Goal: Task Accomplishment & Management: Complete application form

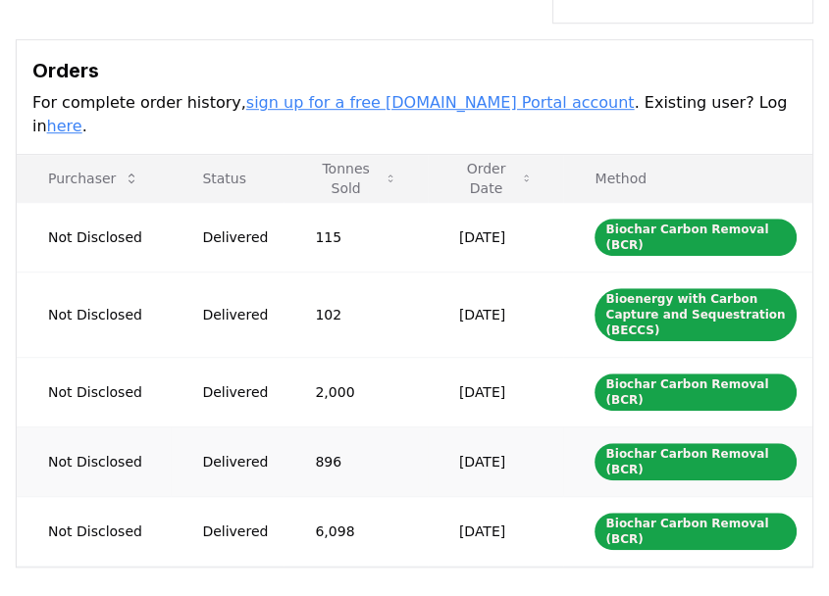
scroll to position [667, 0]
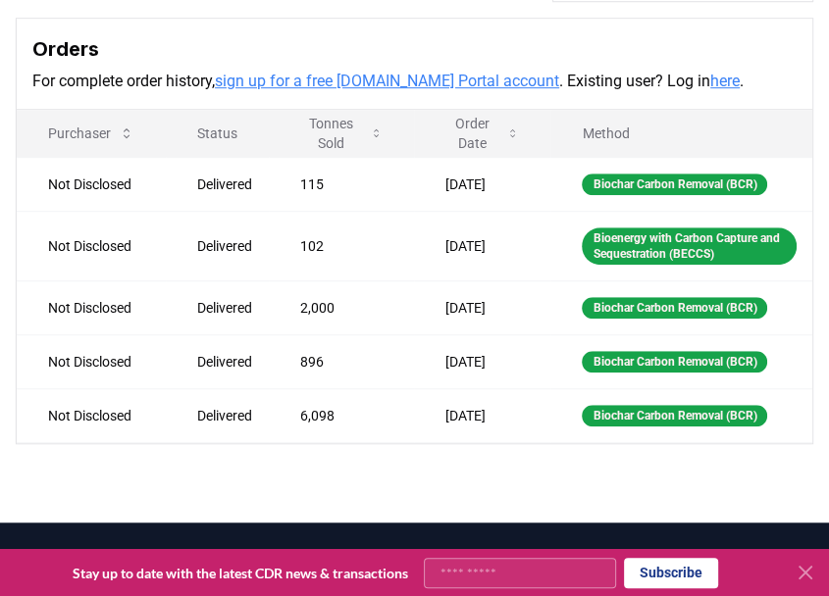
click at [809, 572] on icon at bounding box center [805, 573] width 24 height 24
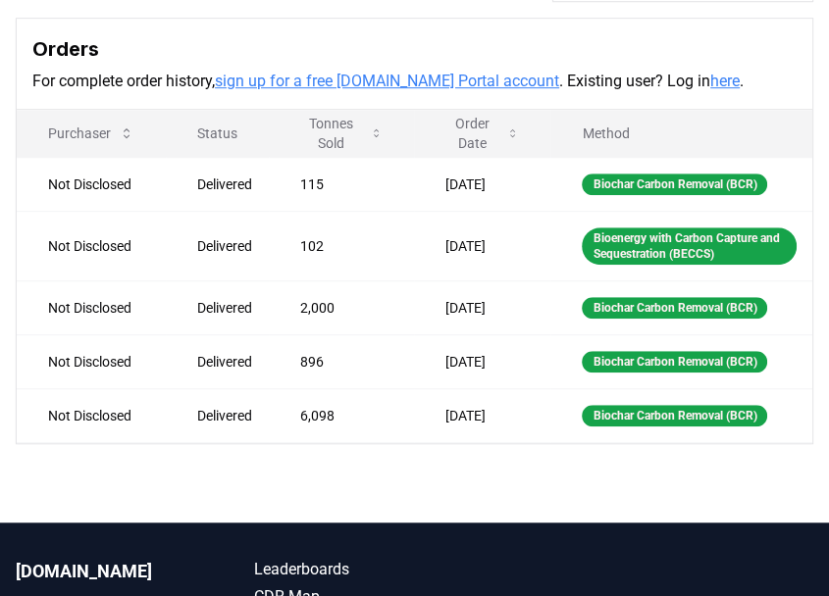
click at [710, 81] on link "here" at bounding box center [724, 81] width 29 height 19
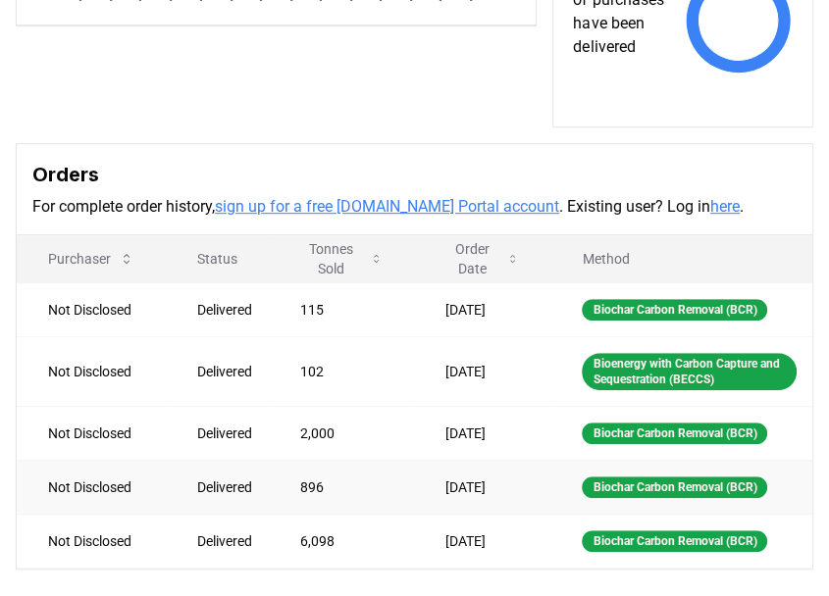
scroll to position [541, 0]
click at [379, 203] on link "sign up for a free CDR.fyi Portal account" at bounding box center [387, 206] width 344 height 19
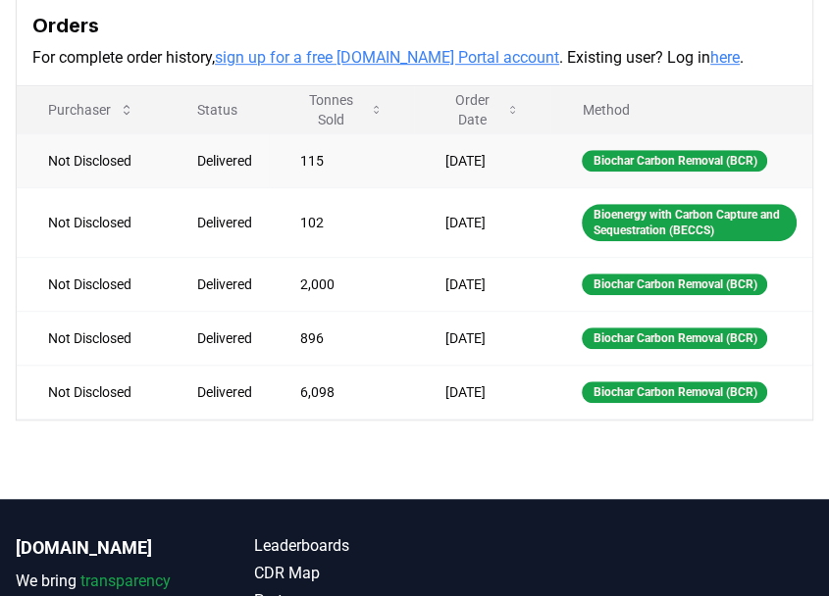
scroll to position [693, 0]
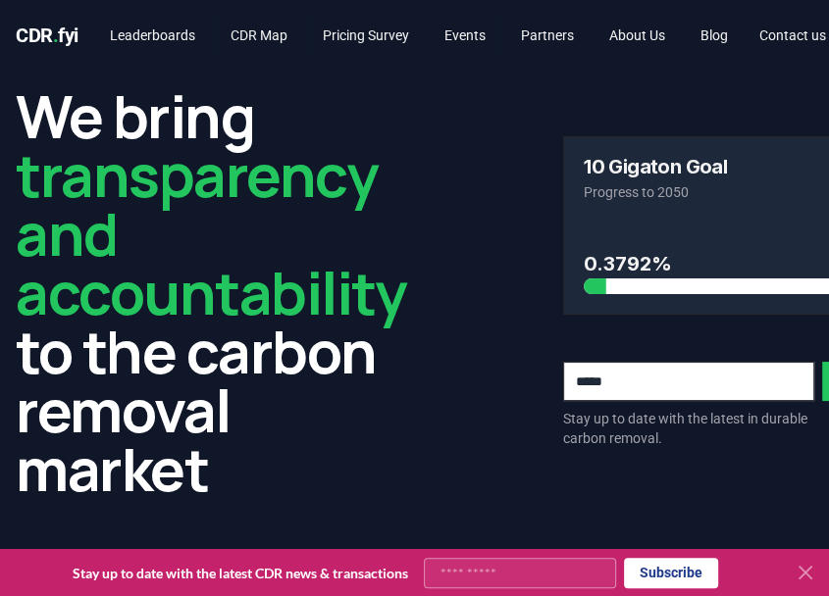
scroll to position [522, 0]
